Goal: Task Accomplishment & Management: Use online tool/utility

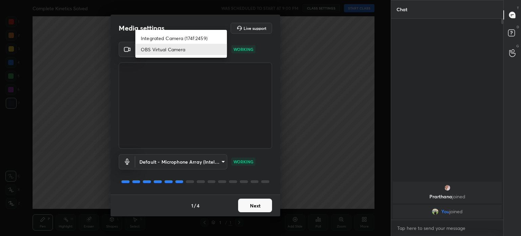
click at [210, 44] on body "1 2 3 4 5 6 7 C X Z C X Z E E Erase all H H Complete Kinetics Solved WAS SCHEDU…" at bounding box center [260, 118] width 521 height 236
click at [206, 39] on li "Integrated Camera (174f:2459)" at bounding box center [181, 38] width 92 height 11
type input "508fb433e1996cd6e8905166ba7ed748c512908726d307d94b000c2f198a4065"
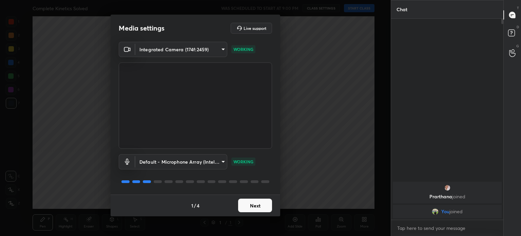
click at [258, 205] on button "Next" at bounding box center [255, 206] width 34 height 14
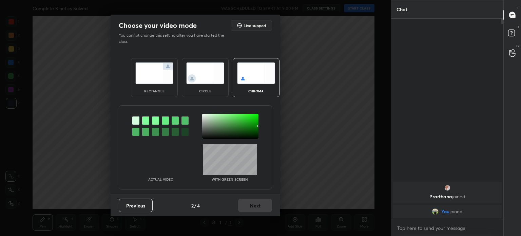
click at [258, 205] on div "Previous 2 / 4 Next" at bounding box center [196, 205] width 170 height 22
click at [206, 72] on img at bounding box center [205, 72] width 38 height 21
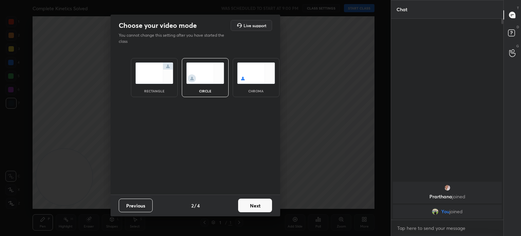
click at [206, 72] on img at bounding box center [205, 72] width 38 height 21
click at [262, 208] on button "Next" at bounding box center [255, 206] width 34 height 14
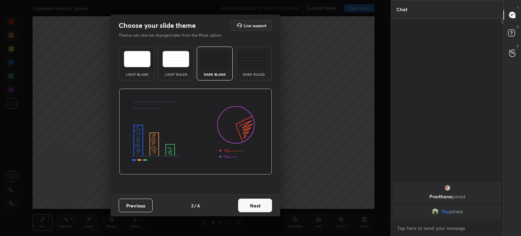
click at [262, 208] on button "Next" at bounding box center [255, 206] width 34 height 14
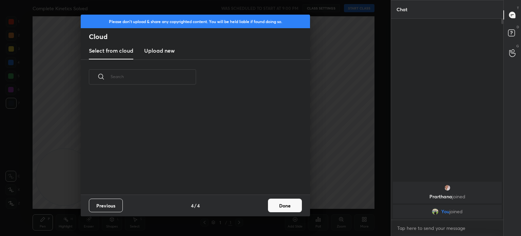
scroll to position [2, 3]
click at [280, 208] on button "Done" at bounding box center [285, 206] width 34 height 14
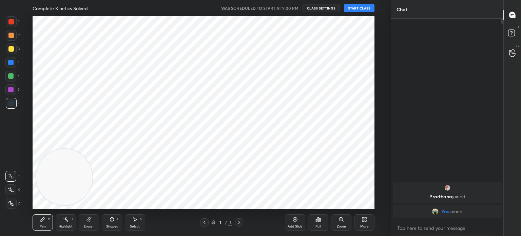
click at [360, 7] on button "START CLASS" at bounding box center [359, 8] width 31 height 8
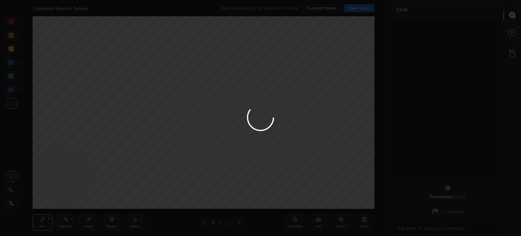
type textarea "x"
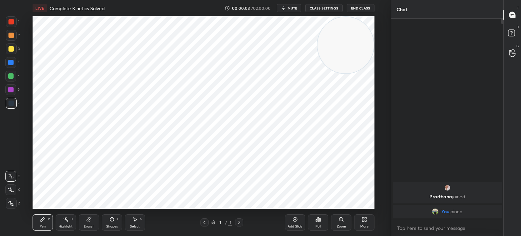
click at [295, 223] on div "Add Slide" at bounding box center [295, 222] width 20 height 16
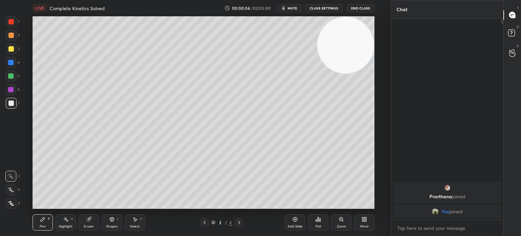
click at [13, 47] on div at bounding box center [10, 48] width 5 height 5
click at [12, 50] on div at bounding box center [10, 48] width 5 height 5
click at [363, 219] on icon at bounding box center [364, 218] width 2 height 2
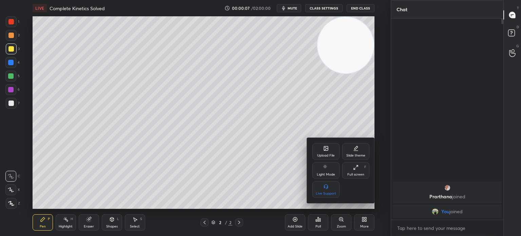
click at [327, 148] on icon at bounding box center [326, 148] width 4 height 4
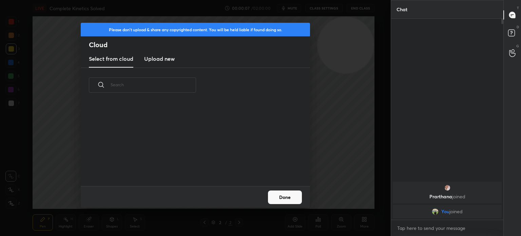
scroll to position [84, 218]
click at [152, 57] on h3 "Upload new" at bounding box center [159, 59] width 31 height 8
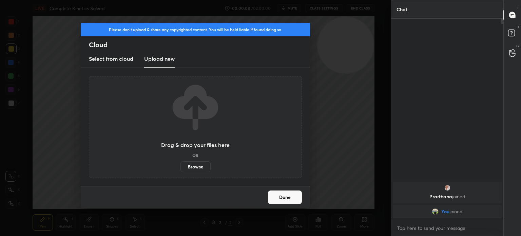
click at [187, 168] on label "Browse" at bounding box center [196, 166] width 30 height 11
click at [181, 168] on input "Browse" at bounding box center [181, 166] width 0 height 11
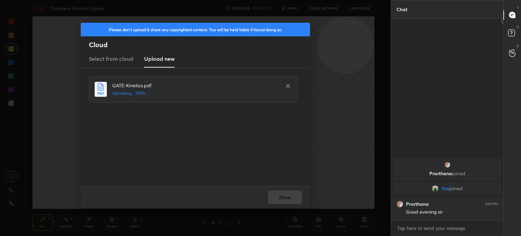
click at [295, 200] on div "Done" at bounding box center [195, 197] width 229 height 22
click at [292, 203] on div "Done" at bounding box center [195, 197] width 229 height 22
click at [290, 201] on button "Done" at bounding box center [285, 197] width 34 height 14
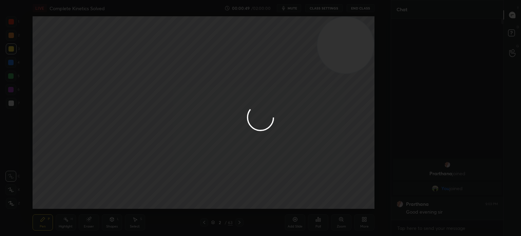
click at [289, 199] on button "Done" at bounding box center [285, 197] width 34 height 14
click at [289, 197] on div at bounding box center [260, 118] width 521 height 236
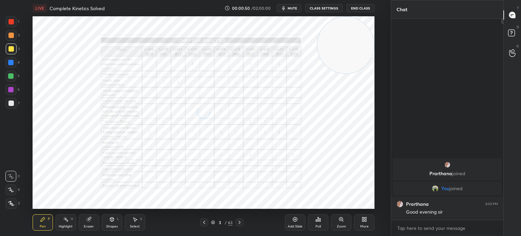
click at [215, 223] on icon at bounding box center [213, 222] width 4 height 4
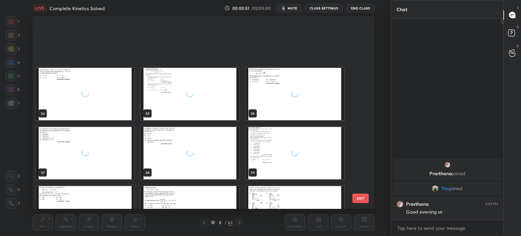
scroll to position [1048, 0]
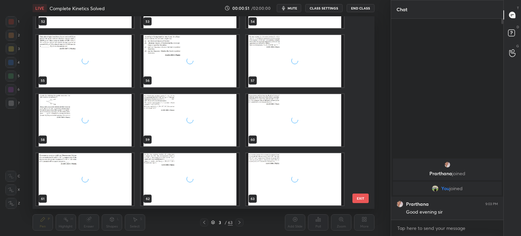
click at [222, 128] on div "grid" at bounding box center [190, 120] width 98 height 52
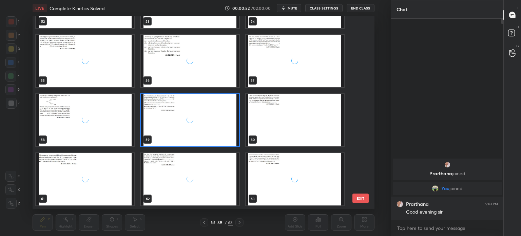
click at [208, 124] on div "grid" at bounding box center [190, 120] width 98 height 52
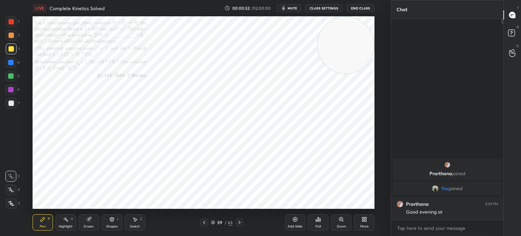
click at [208, 123] on img "grid" at bounding box center [190, 120] width 98 height 52
click at [203, 224] on icon at bounding box center [204, 222] width 5 height 5
click at [201, 220] on div at bounding box center [204, 222] width 8 height 8
click at [204, 220] on icon at bounding box center [204, 222] width 5 height 5
click at [205, 218] on div at bounding box center [204, 222] width 8 height 8
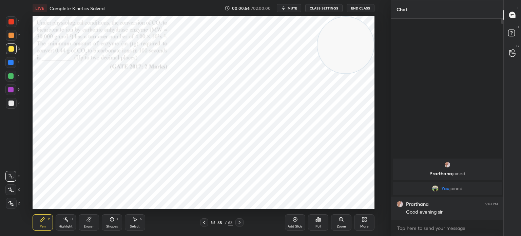
click at [207, 221] on icon at bounding box center [204, 222] width 5 height 5
click at [206, 221] on icon at bounding box center [204, 222] width 5 height 5
click at [342, 221] on icon at bounding box center [342, 220] width 1 height 1
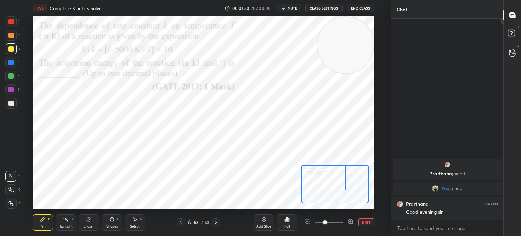
click at [292, 7] on span "mute" at bounding box center [293, 8] width 10 height 5
click at [295, 10] on span "unmute" at bounding box center [292, 8] width 15 height 5
click at [11, 21] on div at bounding box center [10, 21] width 5 height 5
click at [11, 29] on div "1" at bounding box center [13, 23] width 14 height 14
click at [14, 20] on div at bounding box center [11, 21] width 11 height 11
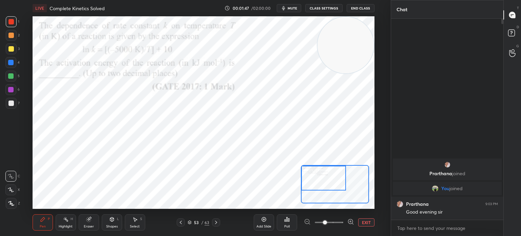
click at [17, 22] on div "1" at bounding box center [13, 21] width 14 height 11
click at [12, 22] on div at bounding box center [10, 21] width 5 height 5
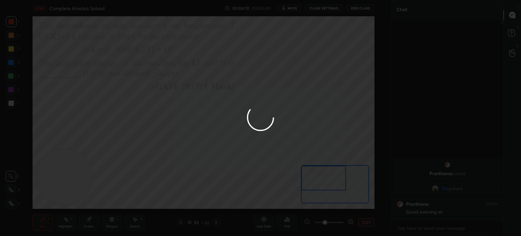
click at [13, 22] on div at bounding box center [260, 118] width 521 height 236
click at [12, 26] on div at bounding box center [260, 118] width 521 height 236
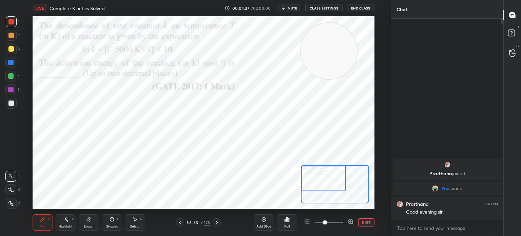
click at [359, 220] on button "EXIT" at bounding box center [366, 222] width 16 height 8
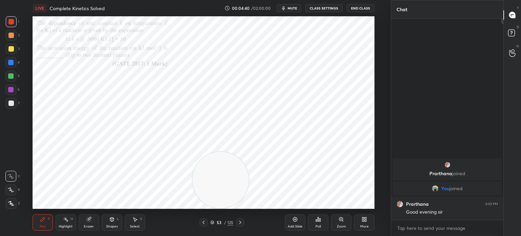
click at [12, 62] on div at bounding box center [10, 62] width 5 height 5
click at [12, 70] on div "4" at bounding box center [12, 64] width 14 height 14
click at [10, 199] on div at bounding box center [11, 203] width 11 height 11
click at [14, 204] on icon at bounding box center [11, 203] width 6 height 5
click at [14, 202] on div at bounding box center [11, 203] width 11 height 11
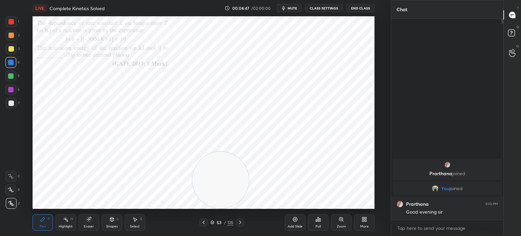
click at [92, 224] on div "Eraser" at bounding box center [89, 222] width 20 height 16
click at [92, 222] on div "Eraser" at bounding box center [89, 222] width 20 height 16
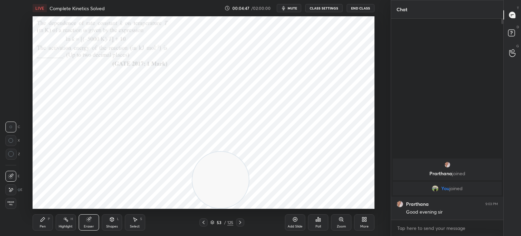
click at [15, 193] on div at bounding box center [10, 189] width 11 height 11
click at [43, 227] on div "Pen" at bounding box center [43, 226] width 6 height 3
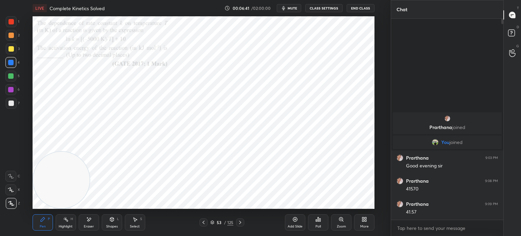
click at [243, 224] on div at bounding box center [240, 222] width 8 height 8
click at [242, 220] on icon at bounding box center [240, 222] width 5 height 5
click at [242, 223] on icon at bounding box center [240, 222] width 5 height 5
click at [242, 224] on icon at bounding box center [240, 222] width 5 height 5
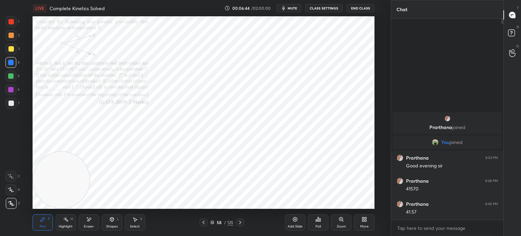
click at [242, 222] on icon at bounding box center [240, 222] width 5 height 5
click at [242, 223] on icon at bounding box center [240, 222] width 5 height 5
click at [243, 223] on icon at bounding box center [240, 222] width 5 height 5
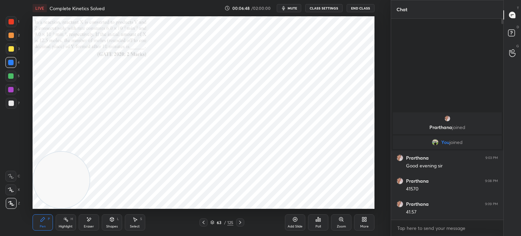
click at [211, 222] on icon at bounding box center [212, 222] width 4 height 4
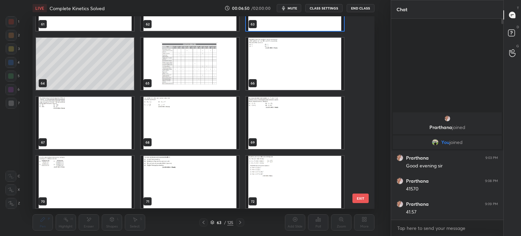
scroll to position [1230, 0]
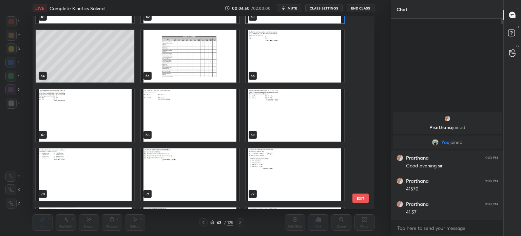
click at [265, 60] on img "grid" at bounding box center [295, 56] width 98 height 52
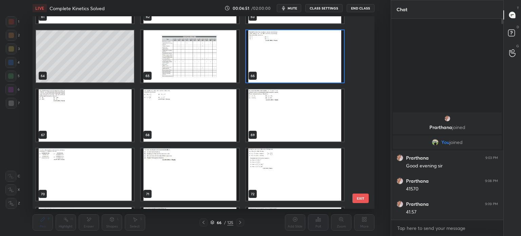
click at [264, 63] on img "grid" at bounding box center [295, 56] width 98 height 52
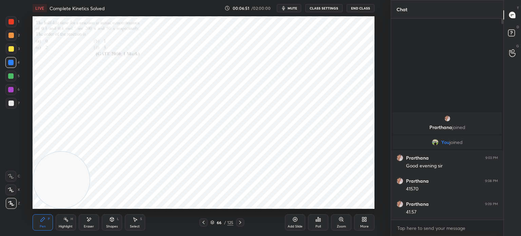
scroll to position [0, 0]
click at [202, 221] on icon at bounding box center [203, 222] width 5 height 5
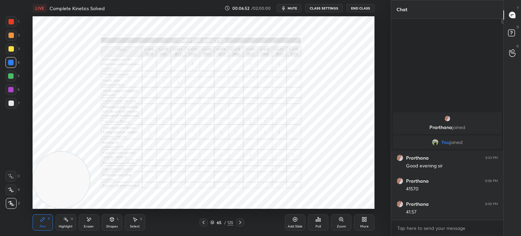
click at [203, 221] on icon at bounding box center [203, 222] width 5 height 5
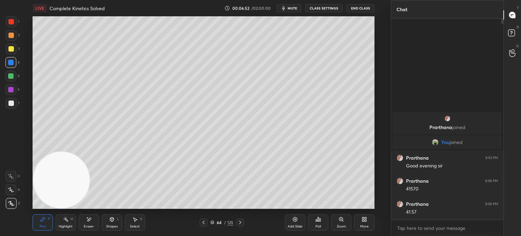
click at [207, 226] on div at bounding box center [204, 222] width 8 height 8
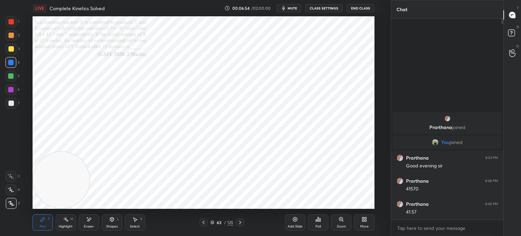
click at [208, 227] on div "Pen P Highlight H Eraser Shapes L Select S 63 / 125 Add Slide Poll Zoom More" at bounding box center [204, 222] width 342 height 27
click at [204, 222] on icon at bounding box center [203, 222] width 5 height 5
click at [359, 8] on button "End Class" at bounding box center [361, 8] width 28 height 8
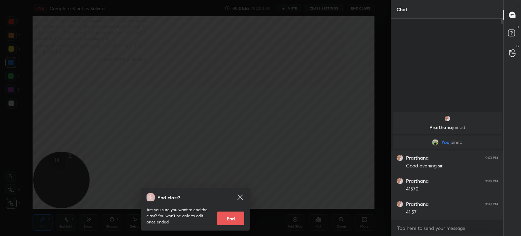
click at [236, 220] on button "End" at bounding box center [230, 218] width 27 height 14
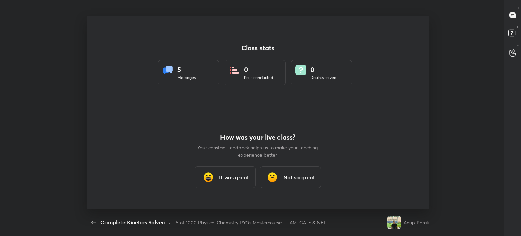
type textarea "x"
